Goal: Task Accomplishment & Management: Manage account settings

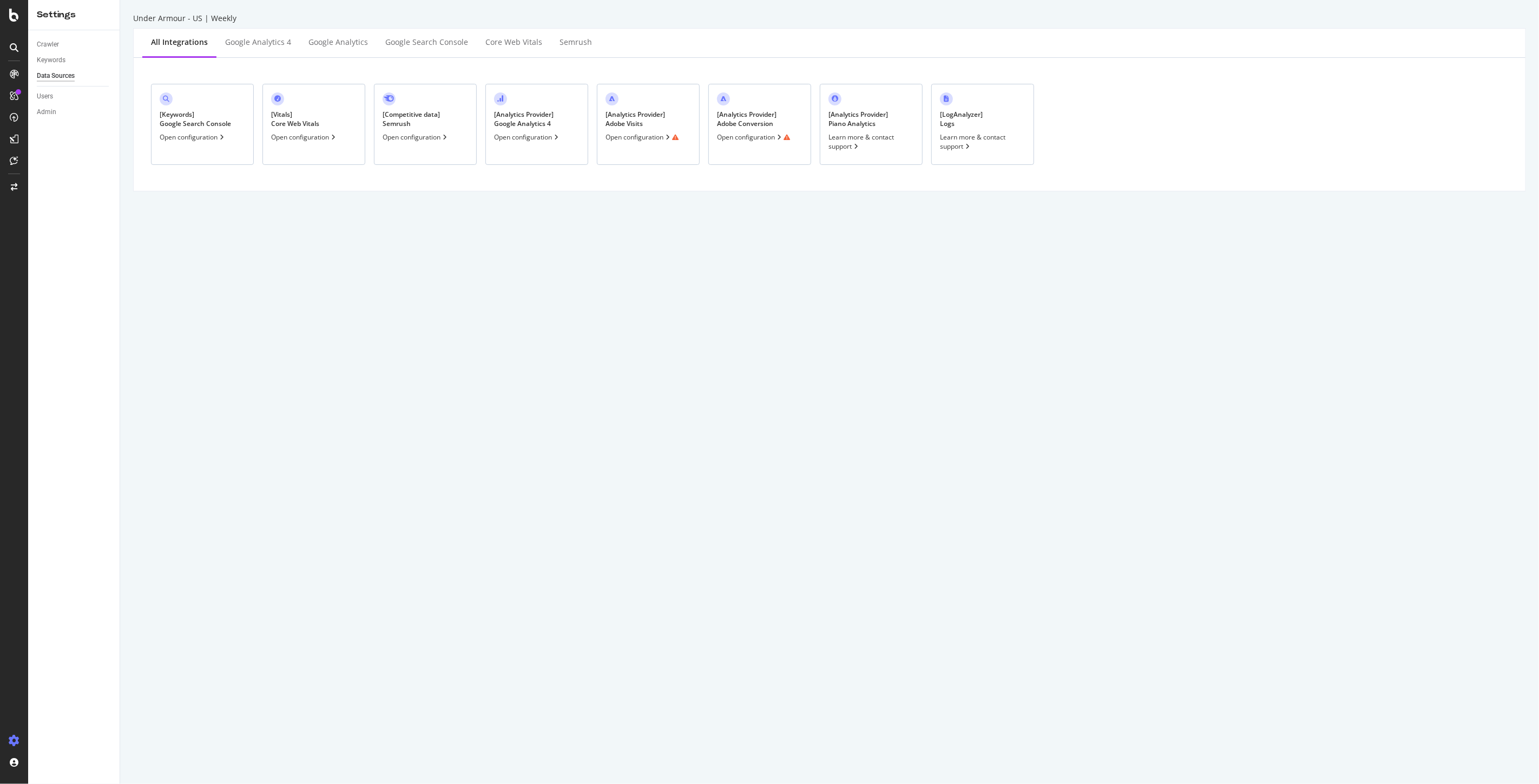
click at [640, 136] on div "Open configuration" at bounding box center [642, 137] width 73 height 9
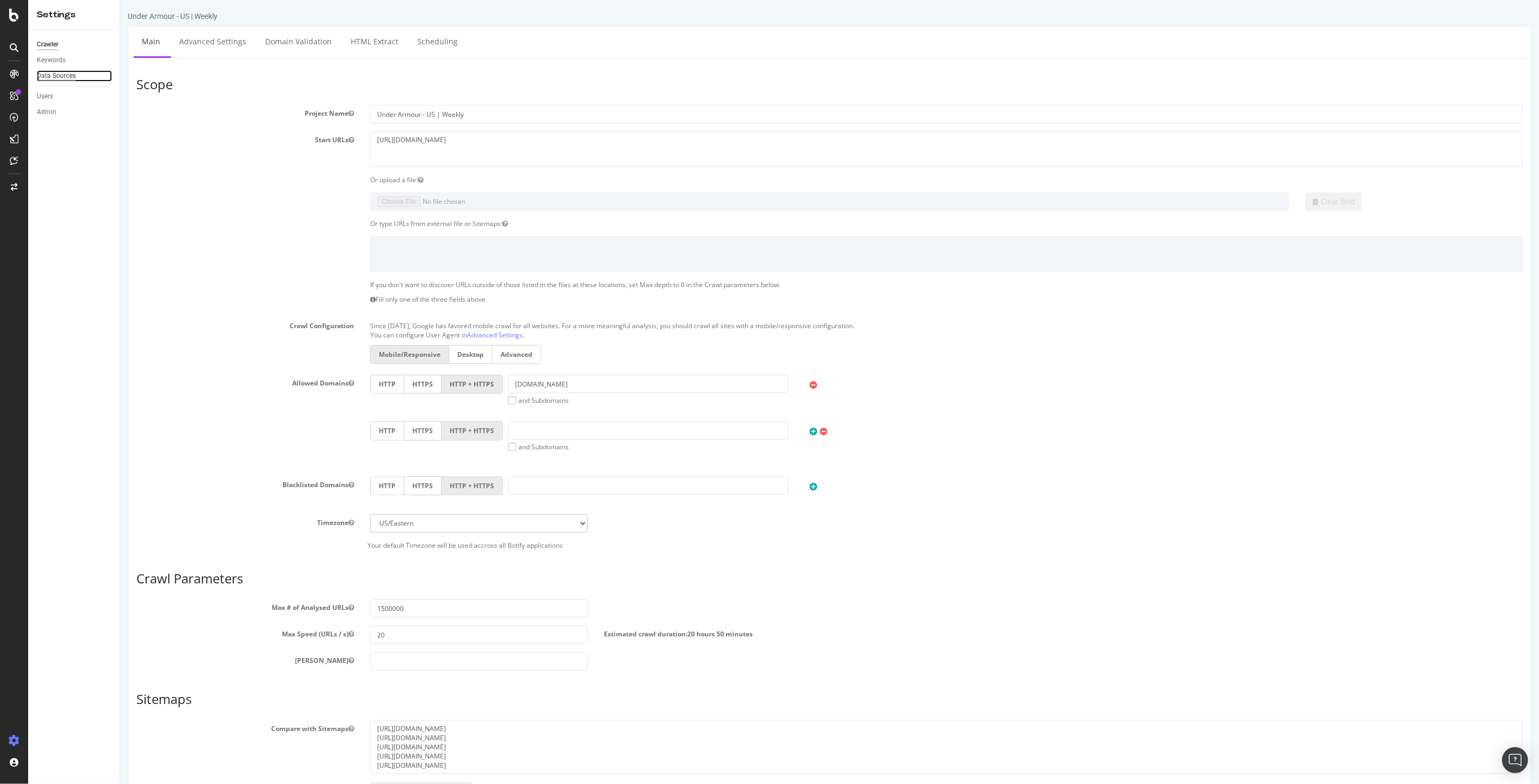
click at [66, 75] on div "Data Sources" at bounding box center [56, 76] width 39 height 11
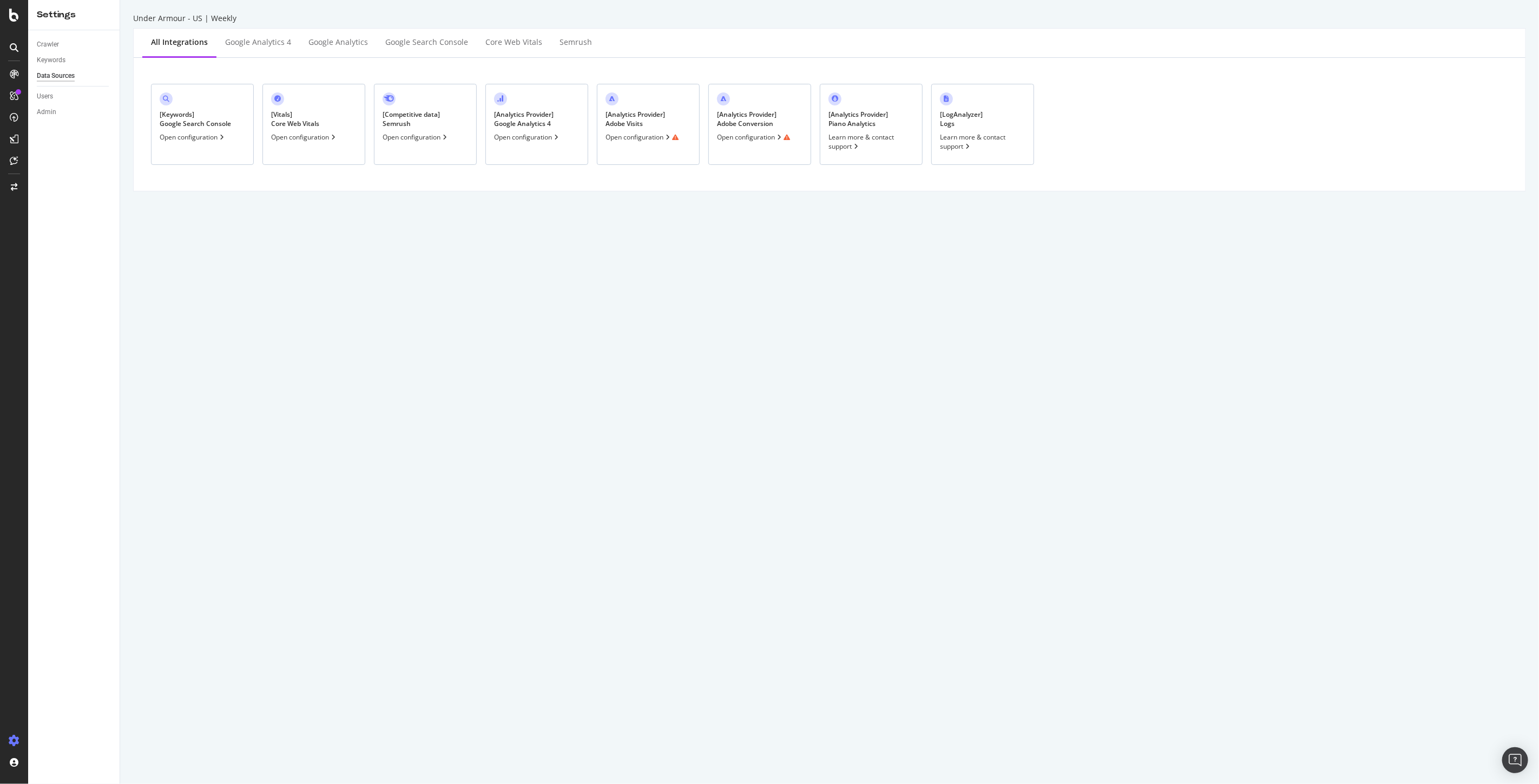
click at [616, 141] on div "Open configuration" at bounding box center [642, 137] width 73 height 9
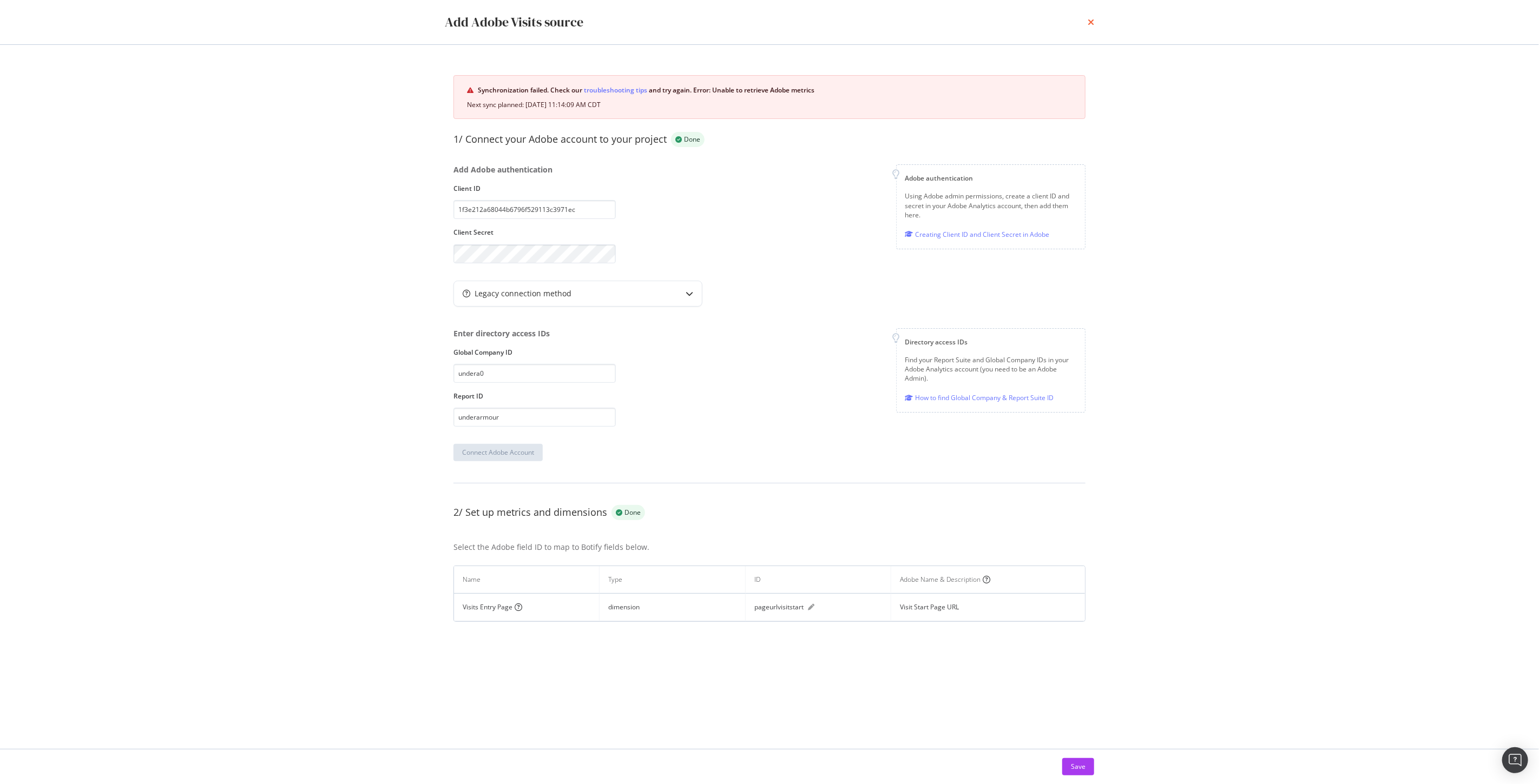
click at [1090, 21] on icon "times" at bounding box center [1091, 22] width 7 height 8
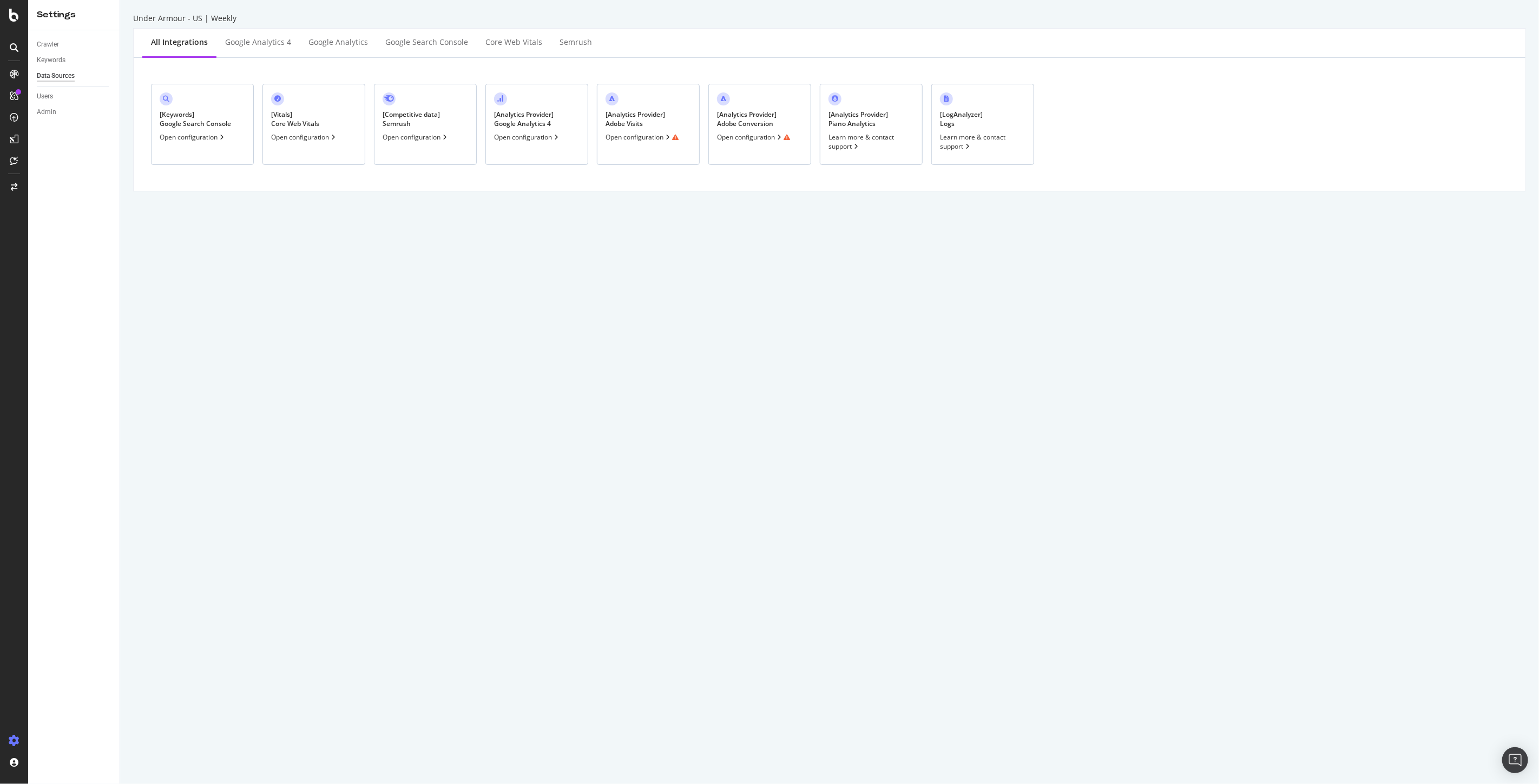
click at [753, 120] on div "[ Analytics Provider ] Adobe Conversion" at bounding box center [747, 119] width 60 height 19
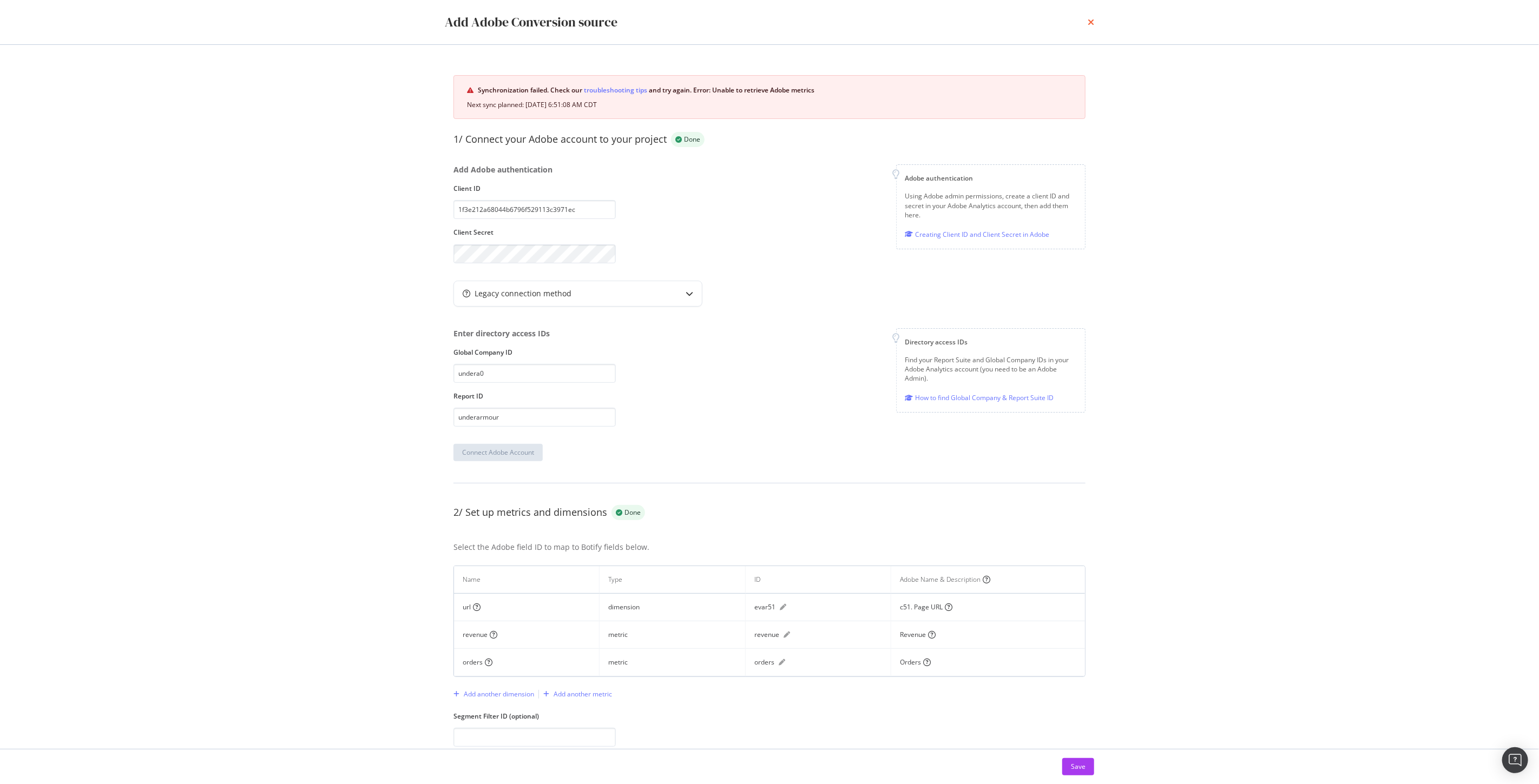
click at [1092, 20] on icon "times" at bounding box center [1091, 22] width 7 height 8
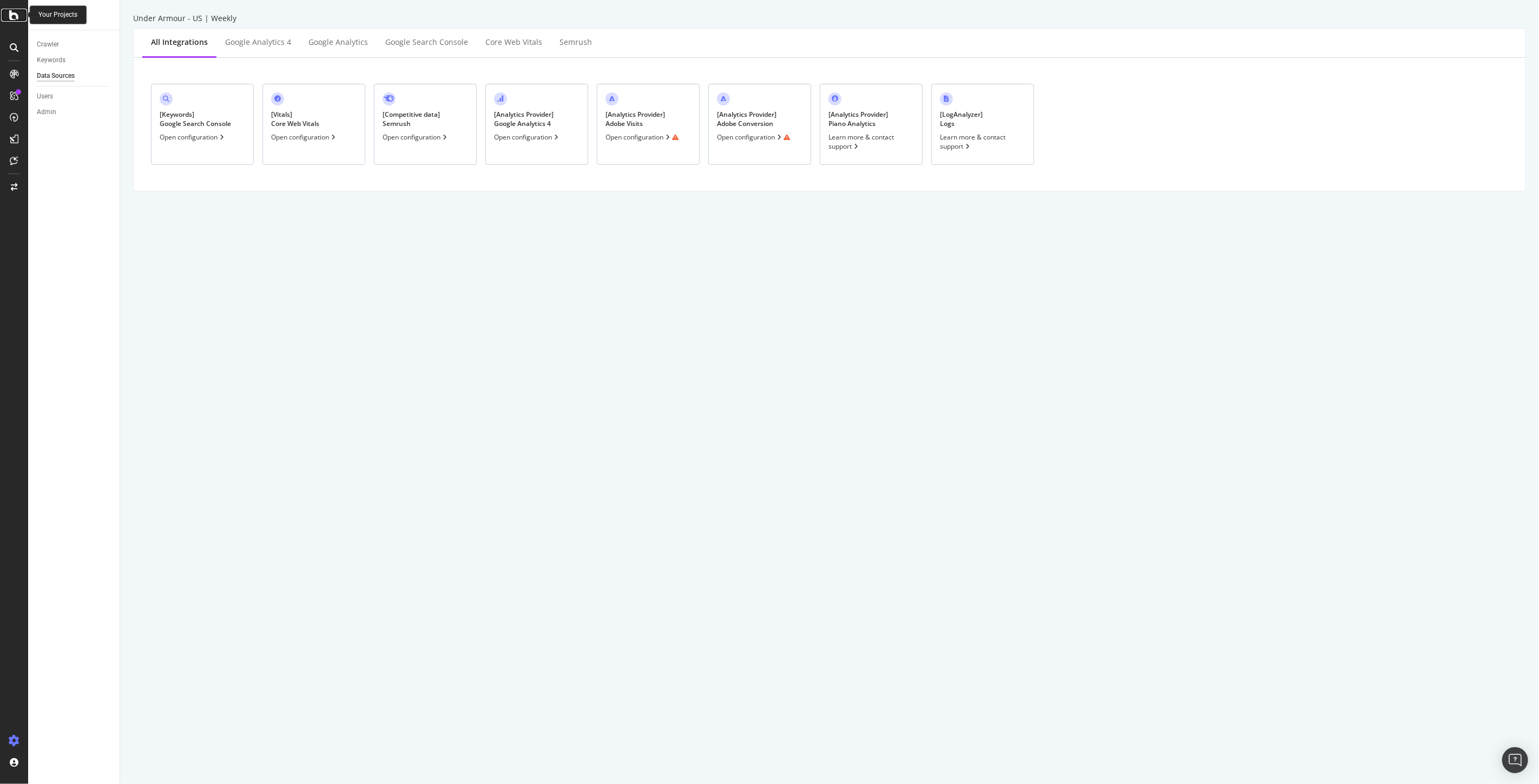
click at [18, 19] on icon at bounding box center [14, 15] width 10 height 13
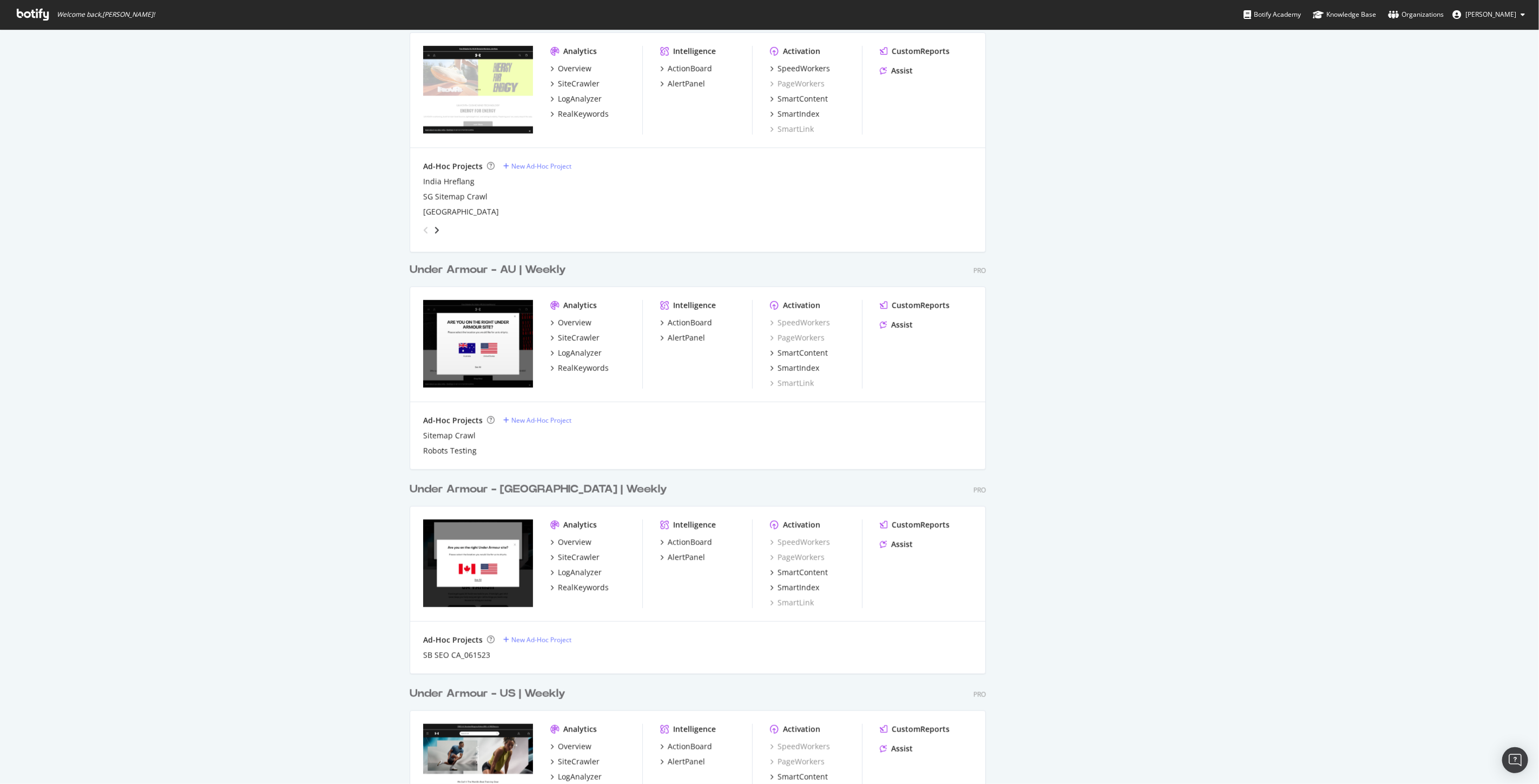
scroll to position [901, 0]
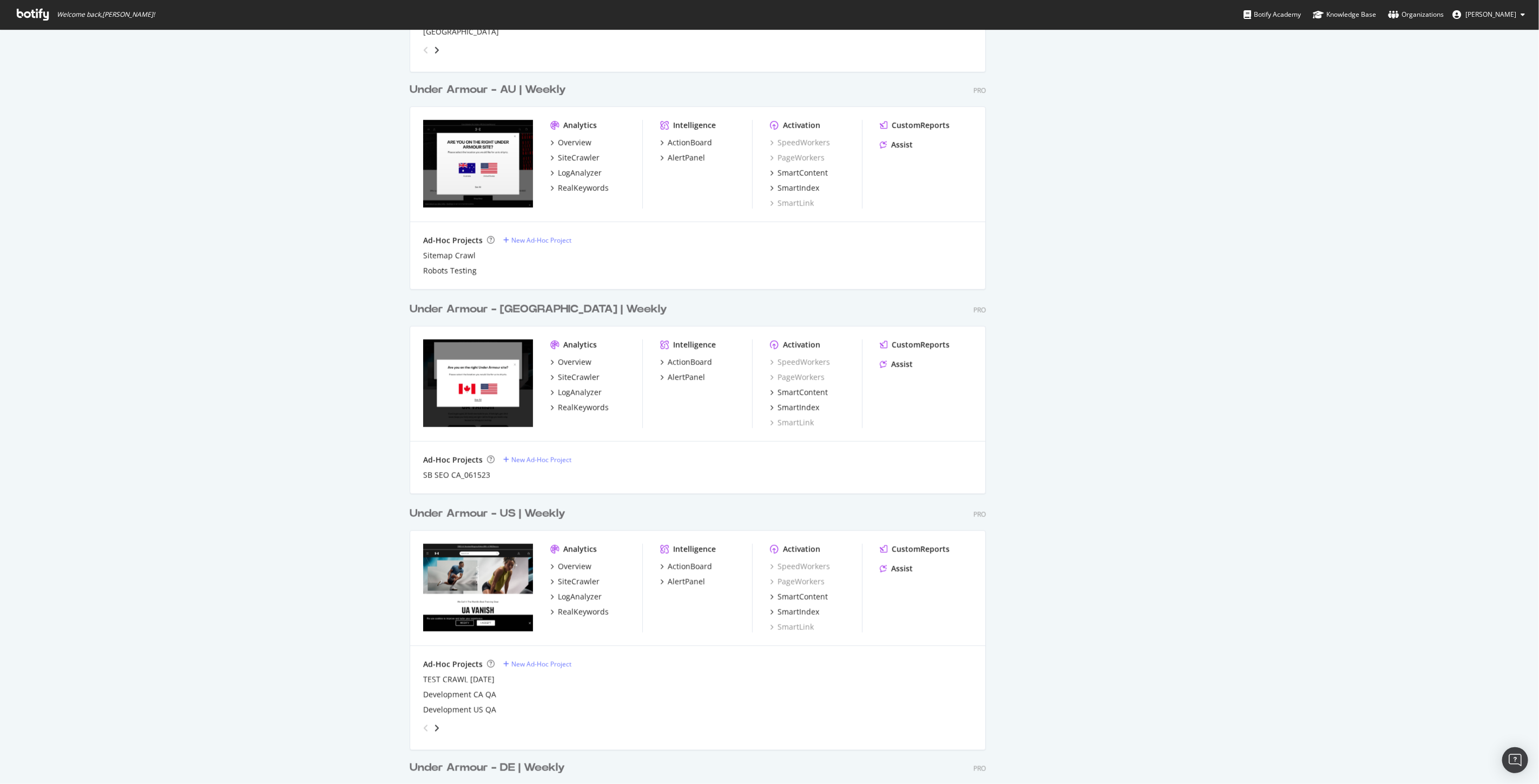
click at [531, 310] on div "Under Armour - [GEOGRAPHIC_DATA] | Weekly" at bounding box center [538, 309] width 257 height 16
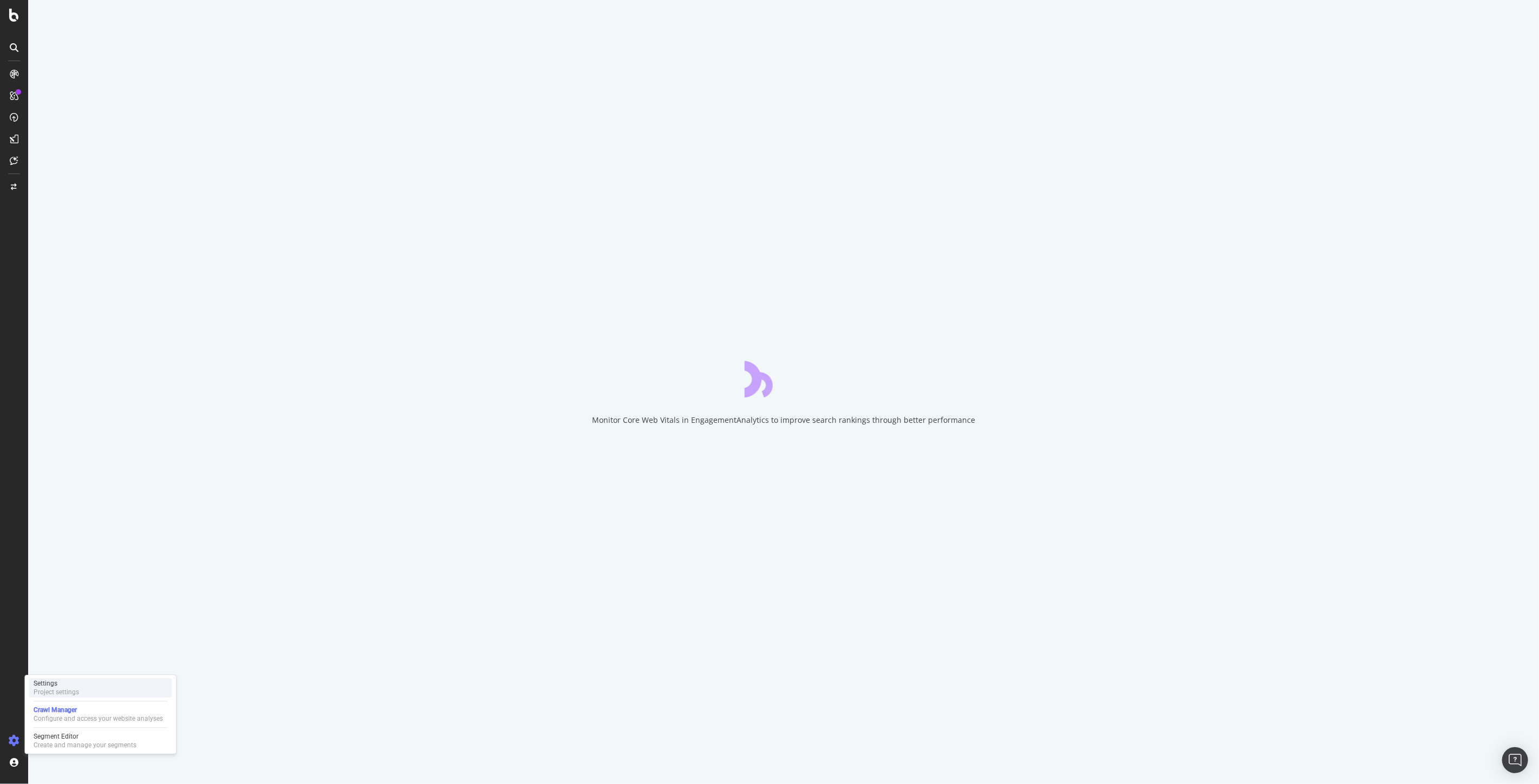
click at [64, 690] on div "Project settings" at bounding box center [56, 692] width 45 height 8
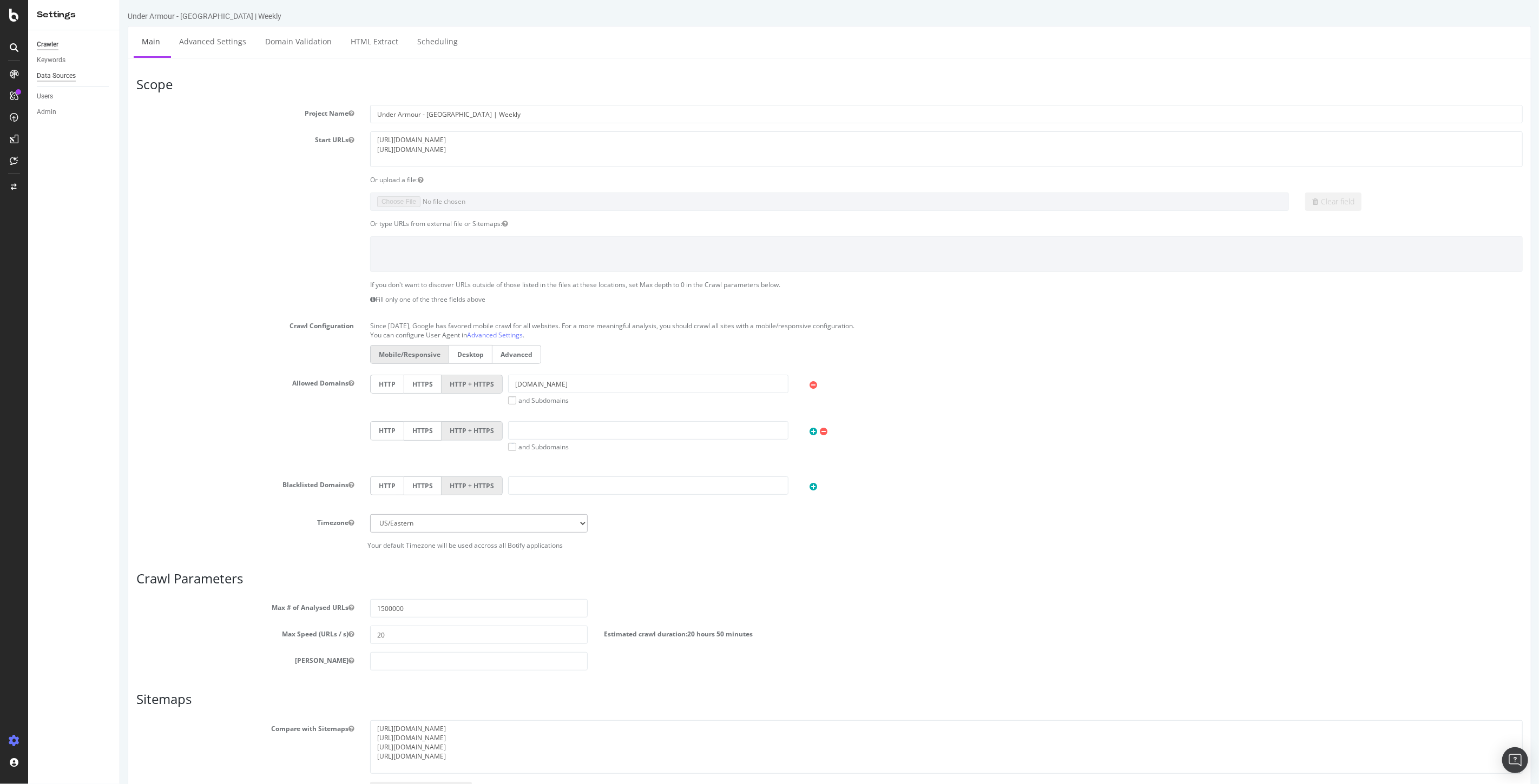
click at [53, 70] on div "Data Sources" at bounding box center [56, 76] width 39 height 11
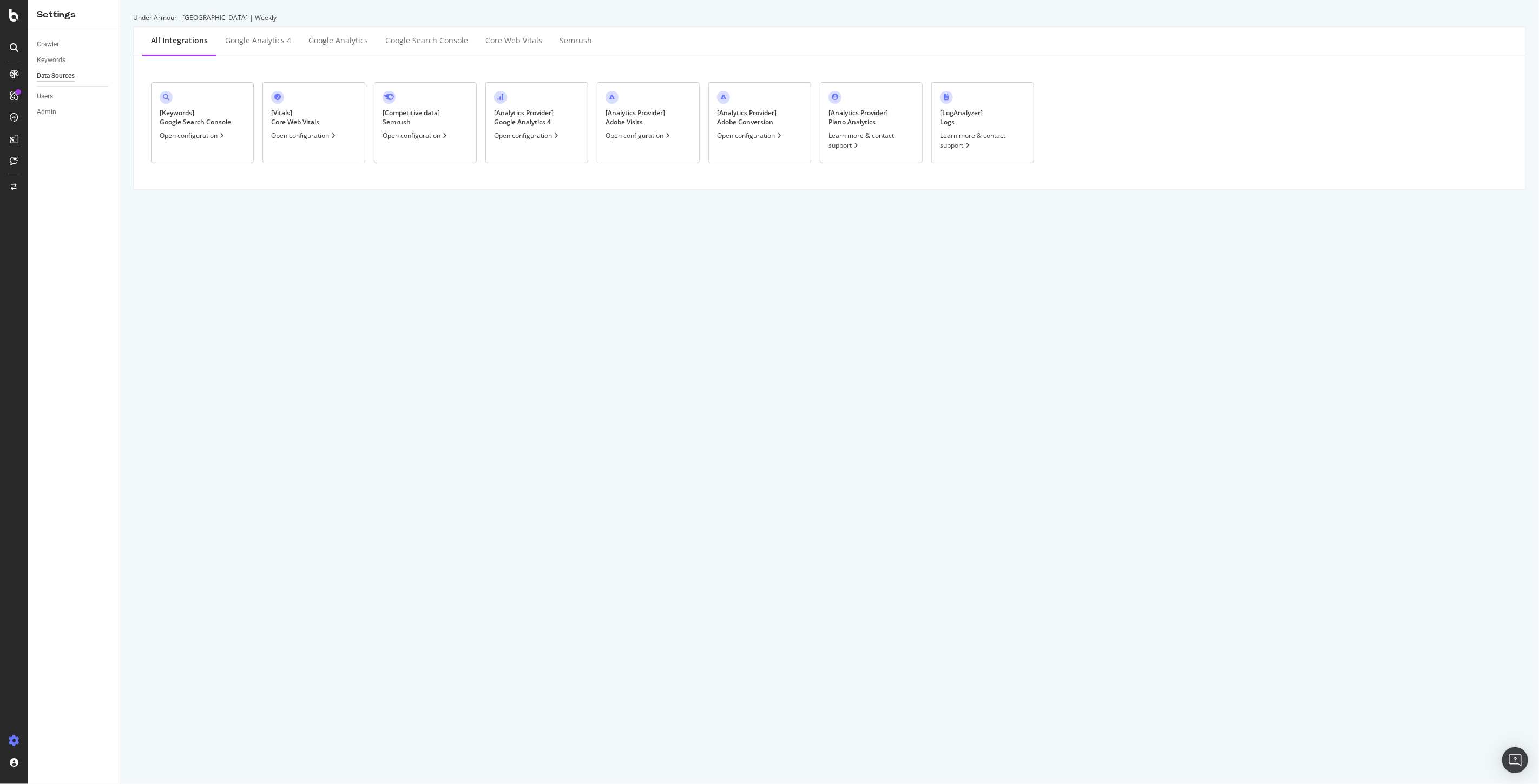
click at [640, 137] on div "Open configuration" at bounding box center [639, 135] width 66 height 9
click at [645, 143] on div "[ Analytics Provider ] Adobe Visits Open configuration" at bounding box center [648, 124] width 103 height 81
click at [764, 131] on div "[ Analytics Provider ] Adobe Conversion Open configuration" at bounding box center [760, 124] width 103 height 81
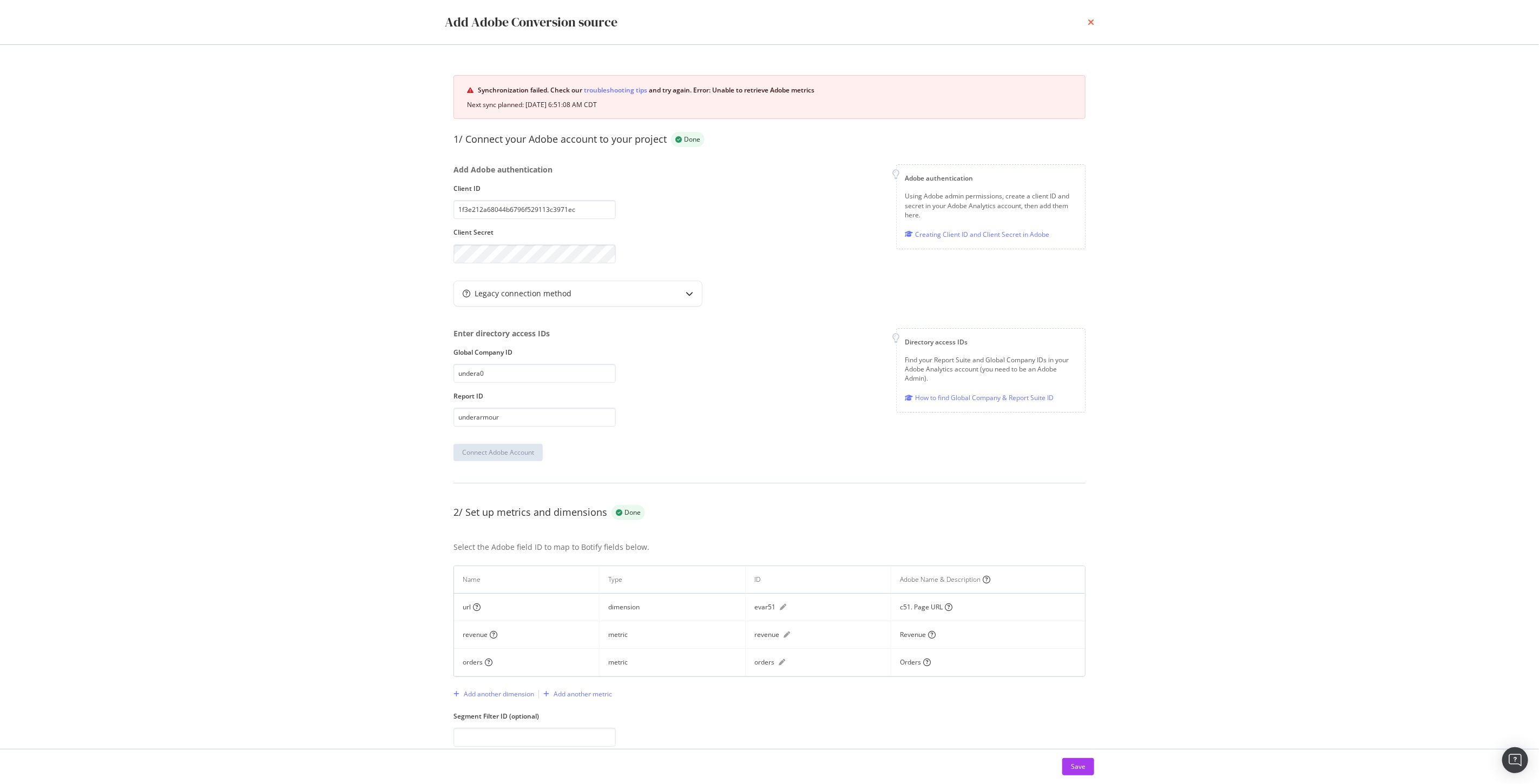
click at [1092, 23] on icon "times" at bounding box center [1091, 22] width 7 height 8
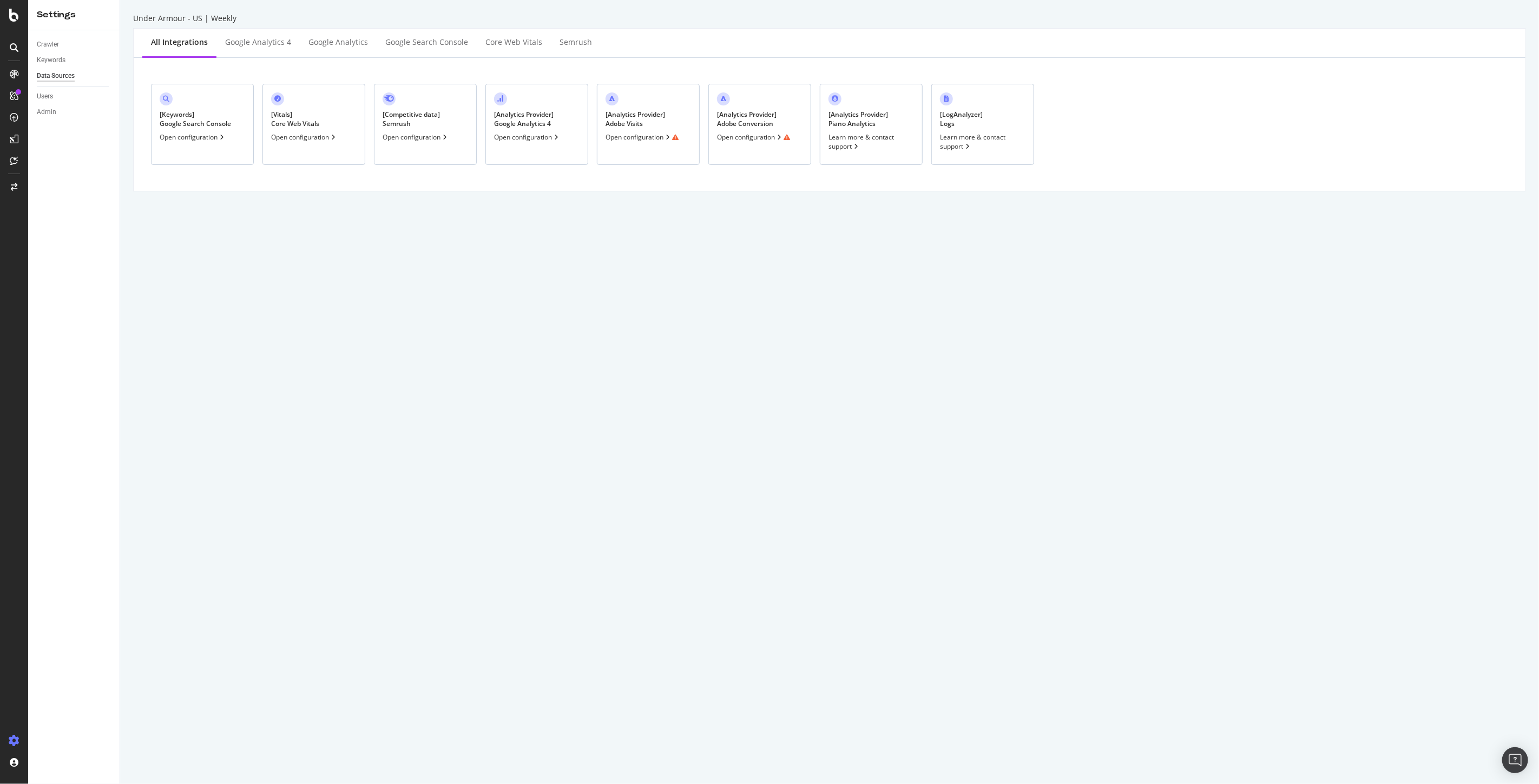
click at [652, 136] on div "Open configuration" at bounding box center [642, 137] width 73 height 9
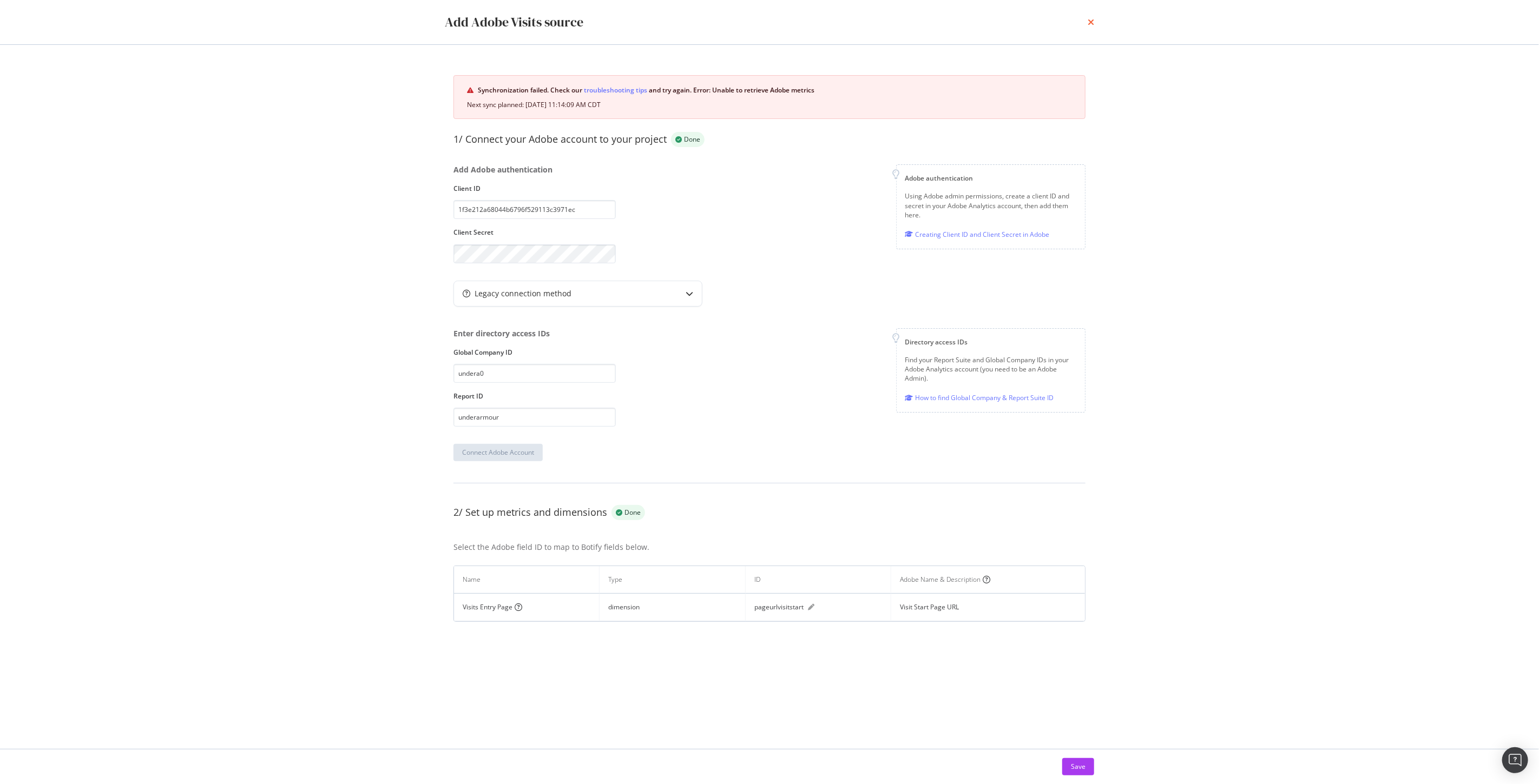
click at [1090, 20] on icon "times" at bounding box center [1091, 22] width 7 height 8
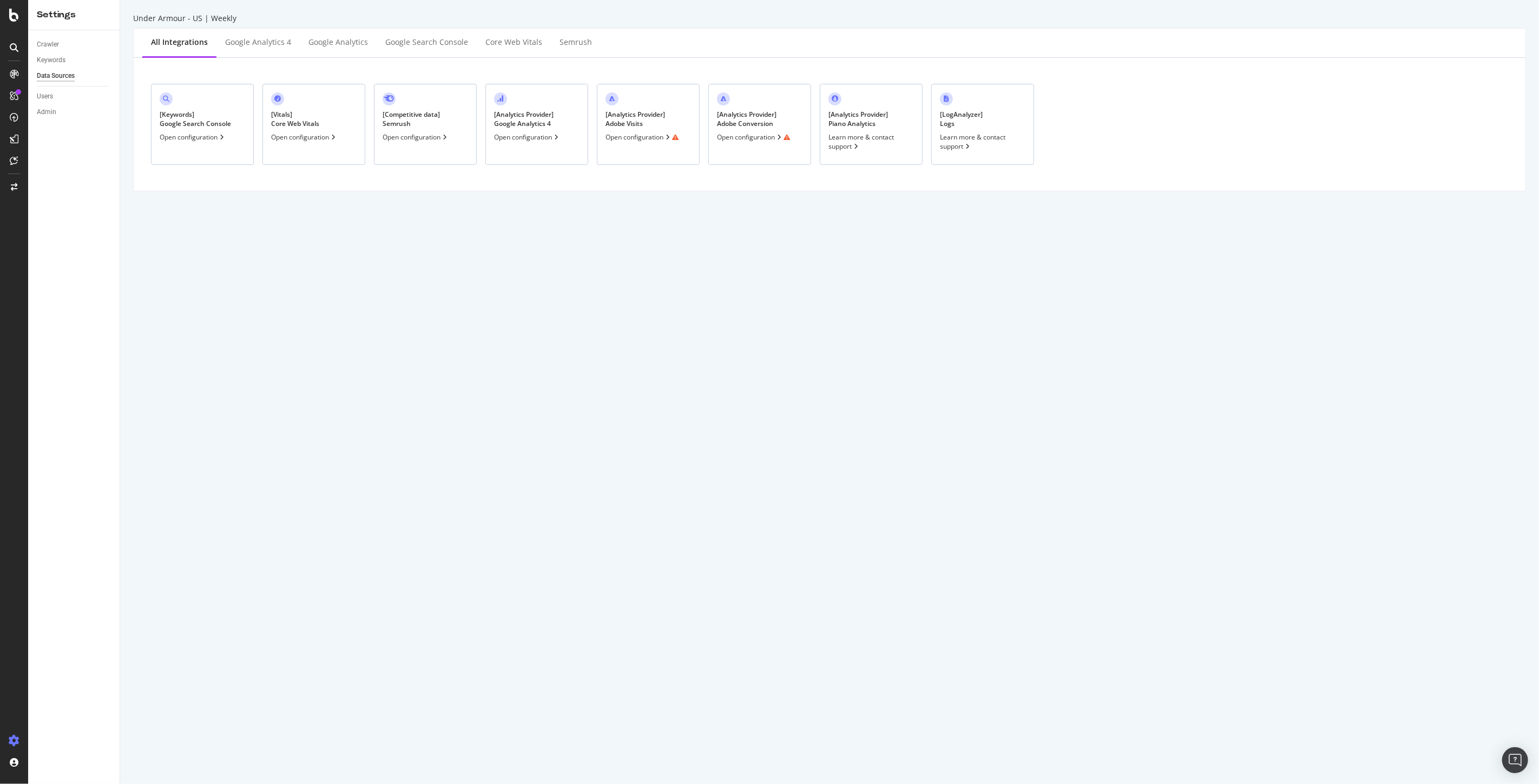
click at [1, 20] on div at bounding box center [14, 392] width 28 height 784
click at [13, 17] on icon at bounding box center [14, 15] width 10 height 13
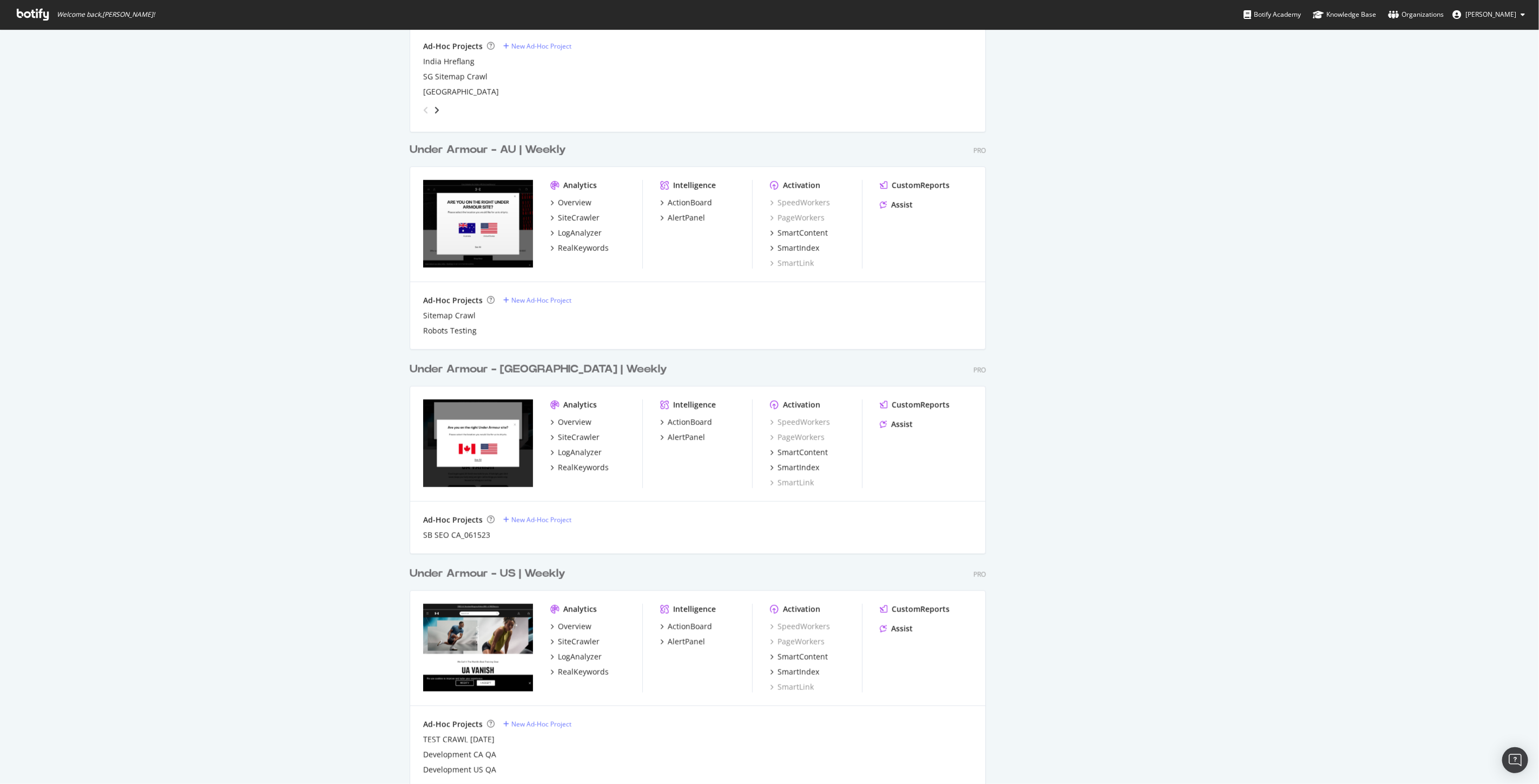
scroll to position [901, 0]
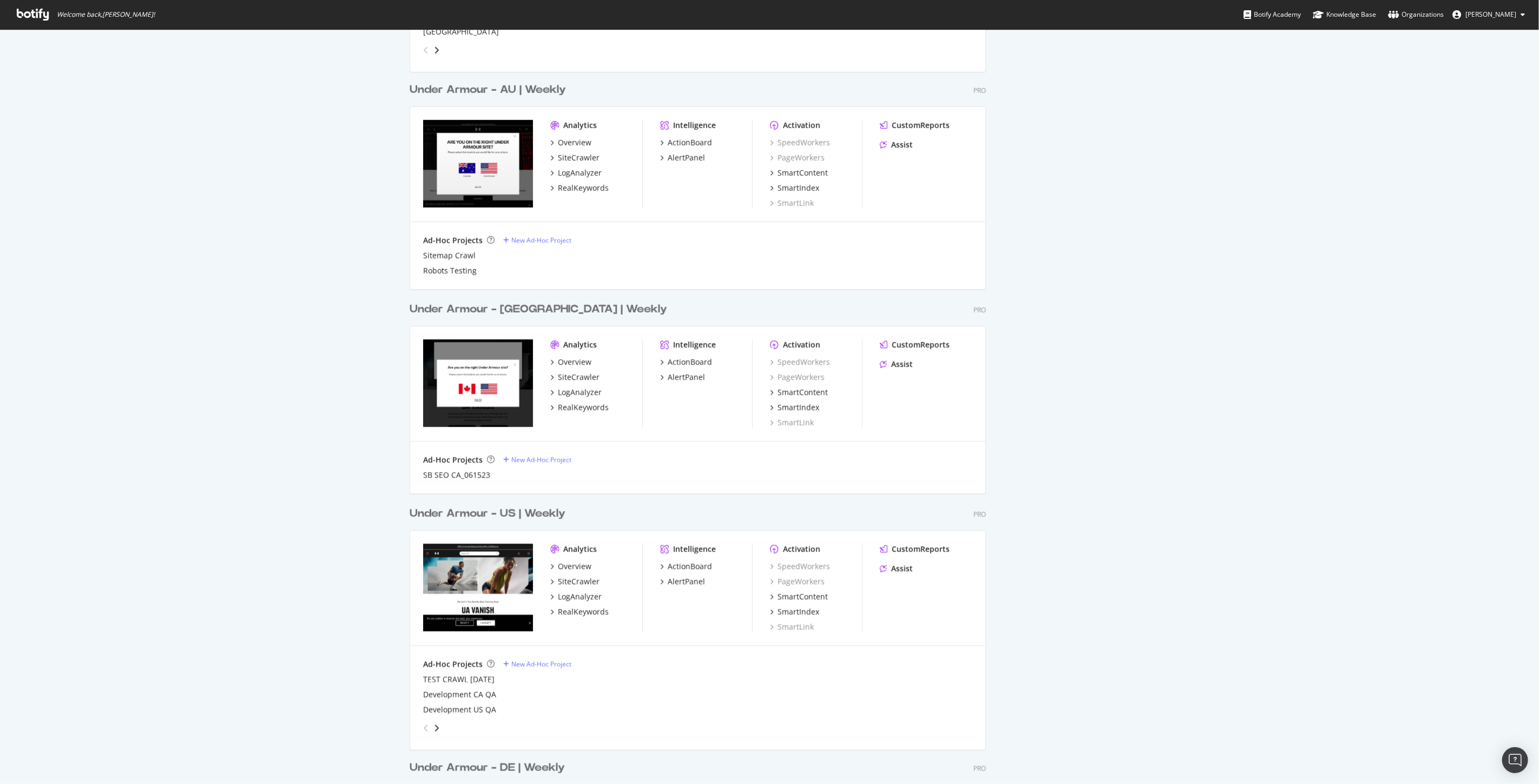
click at [516, 303] on div "Under Armour - [GEOGRAPHIC_DATA] | Weekly" at bounding box center [538, 309] width 257 height 16
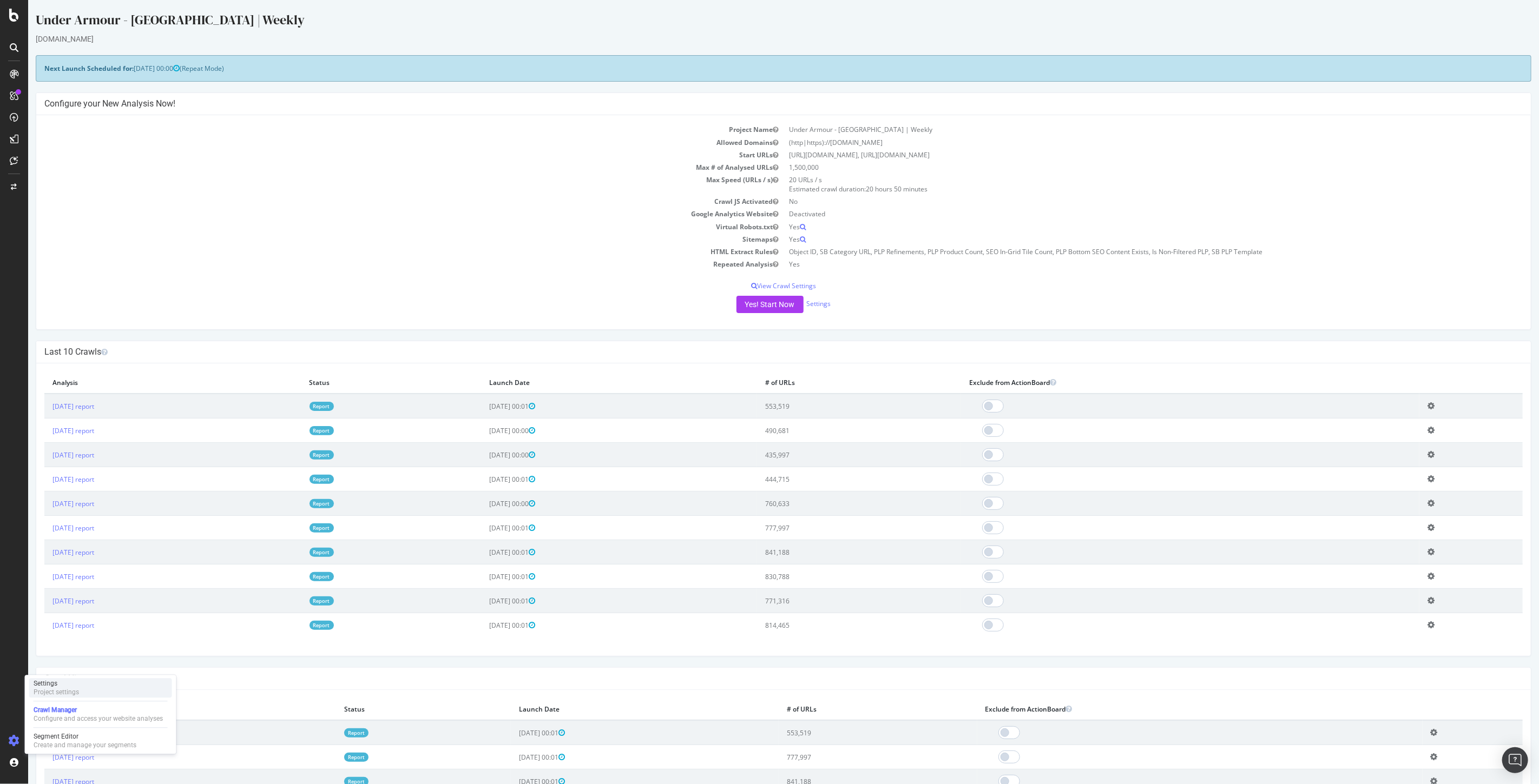
click at [76, 687] on div "Settings" at bounding box center [56, 684] width 45 height 8
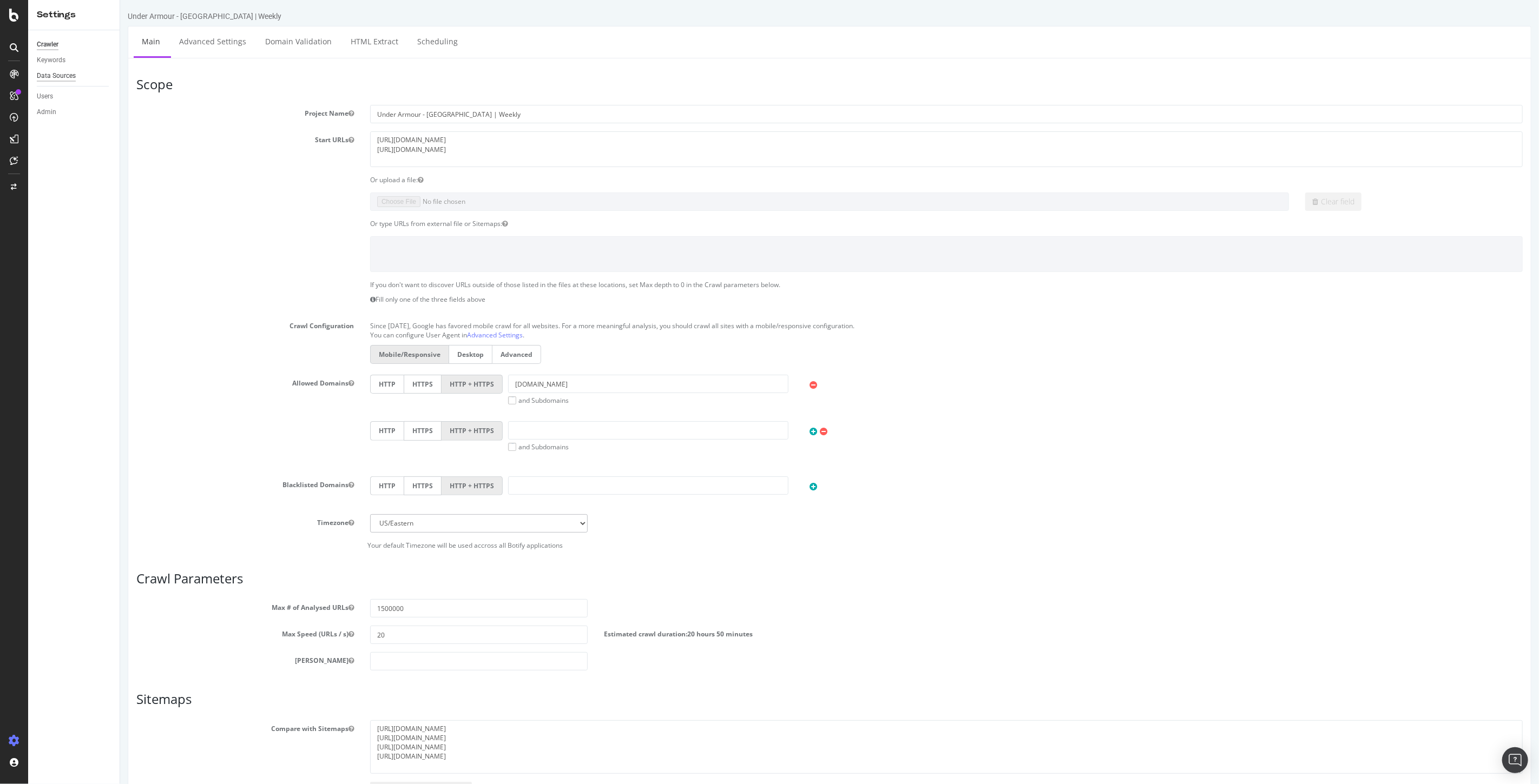
click at [64, 72] on div "Data Sources" at bounding box center [56, 76] width 39 height 11
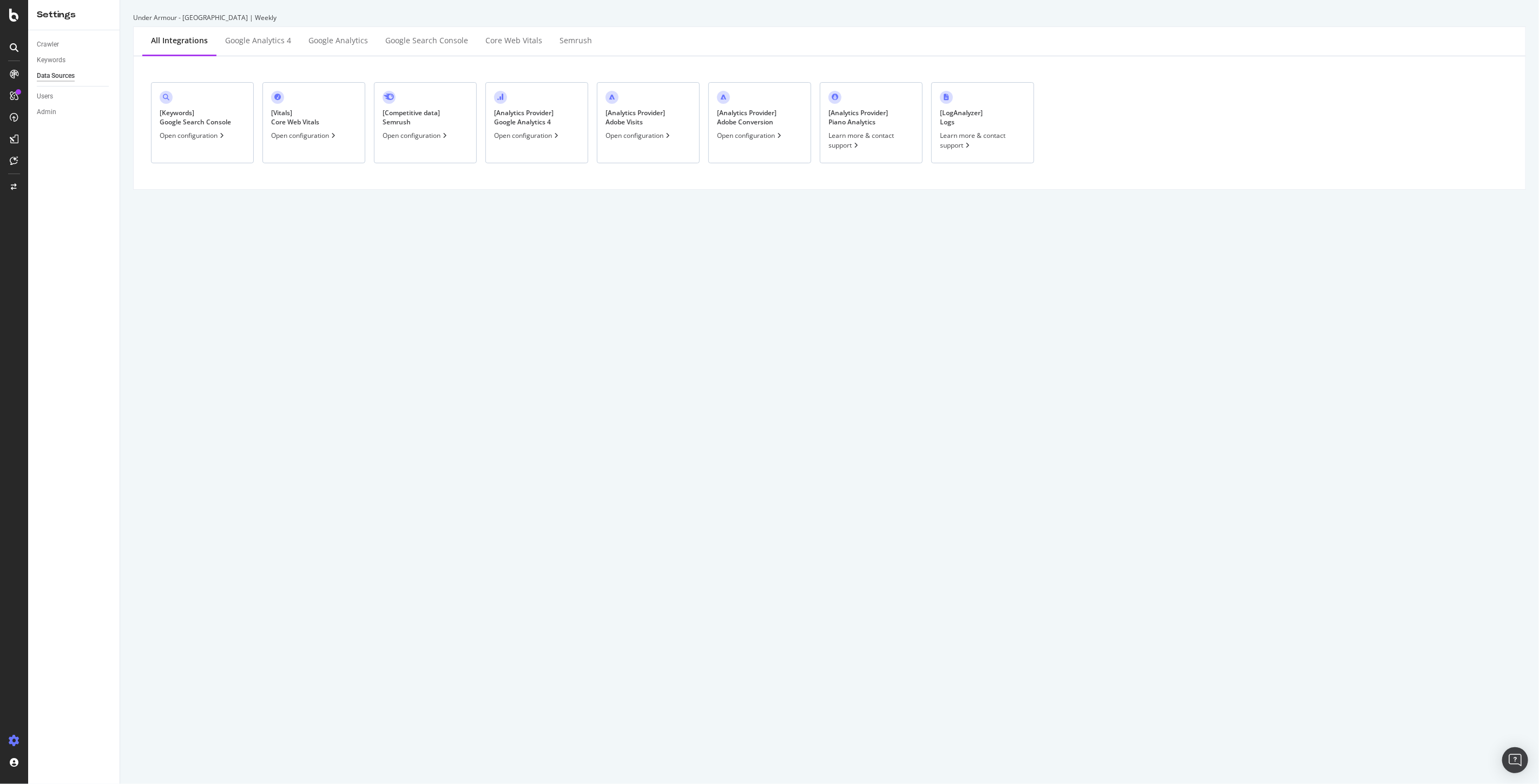
click at [761, 130] on div "[ Analytics Provider ] Adobe Conversion Open configuration" at bounding box center [760, 123] width 103 height 81
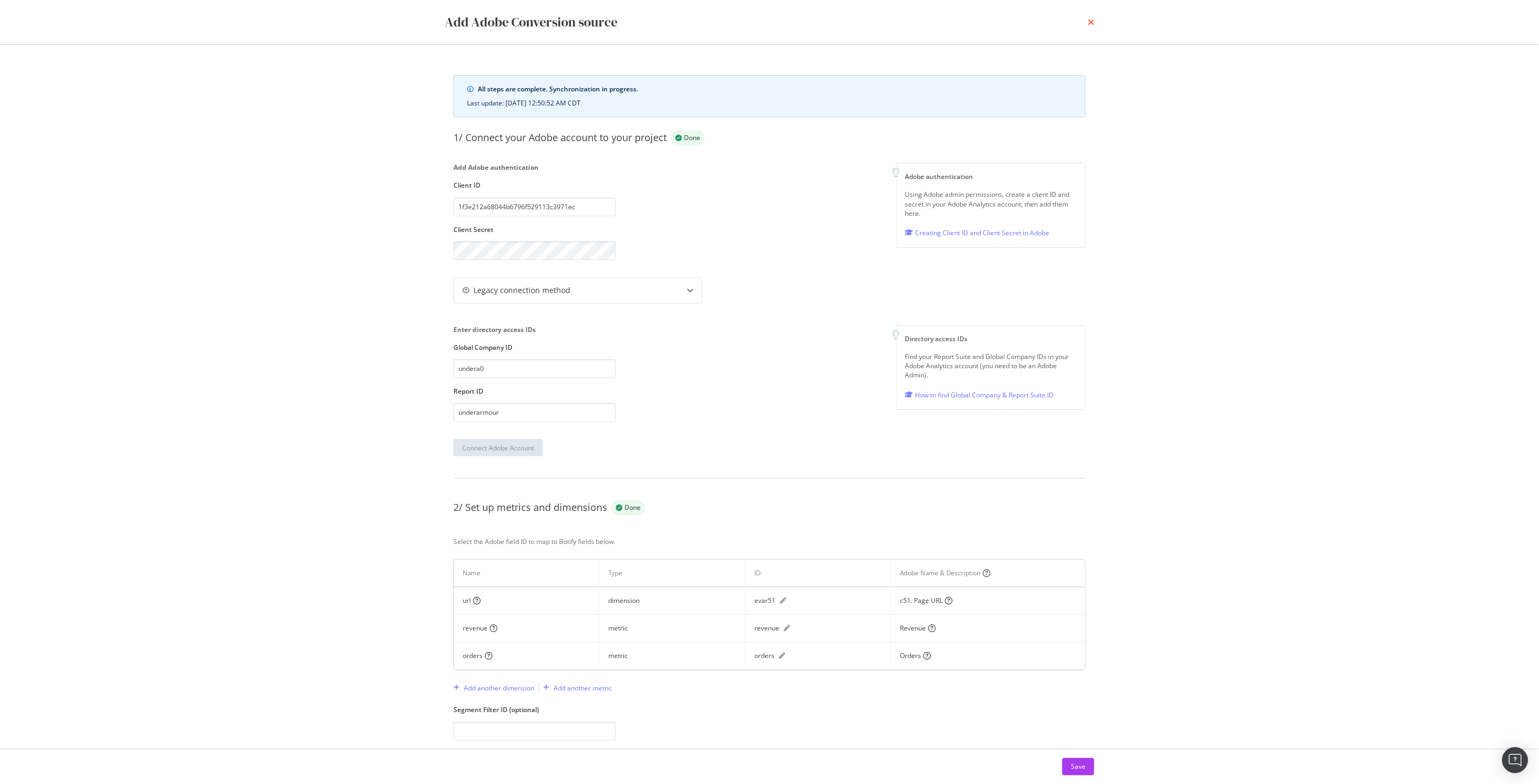
click at [1091, 20] on icon "times" at bounding box center [1091, 22] width 7 height 8
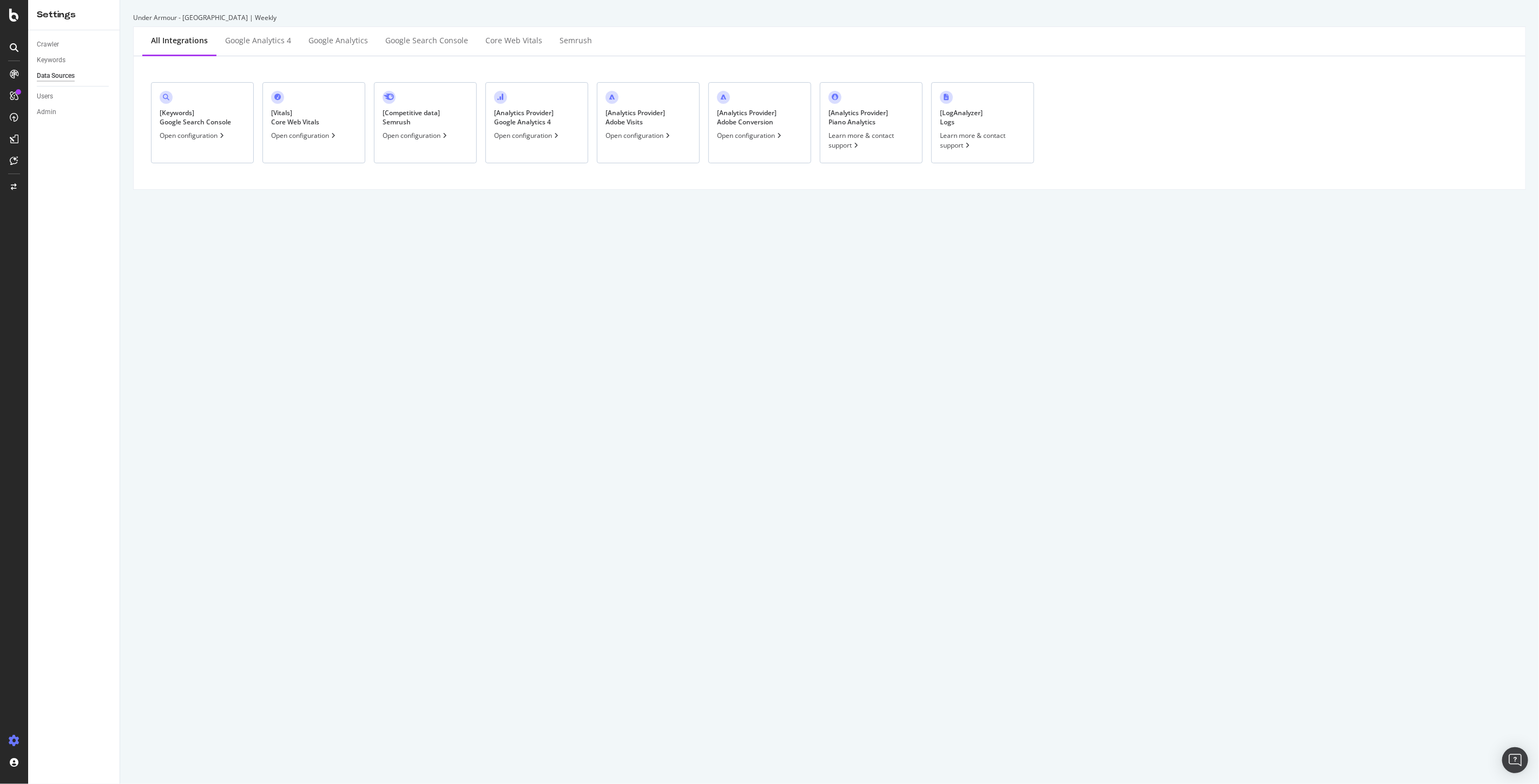
click at [640, 136] on div "Open configuration" at bounding box center [639, 135] width 66 height 9
